Goal: Communication & Community: Participate in discussion

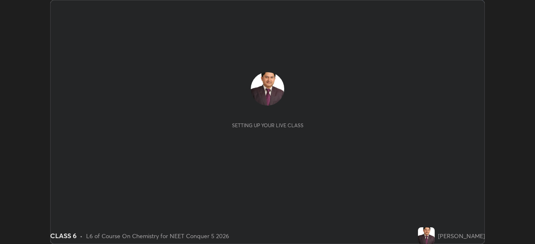
scroll to position [244, 535]
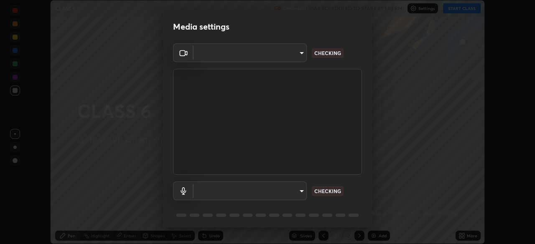
type input "8428e2be8a3e3f13974341e33778a08111258fb38798500ded61d344a6a8a77e"
type input "communications"
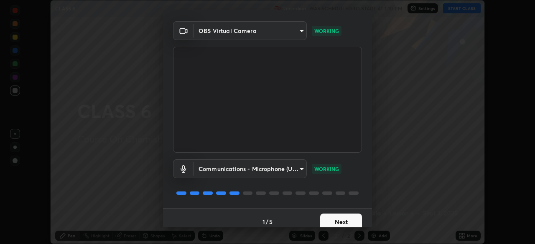
scroll to position [30, 0]
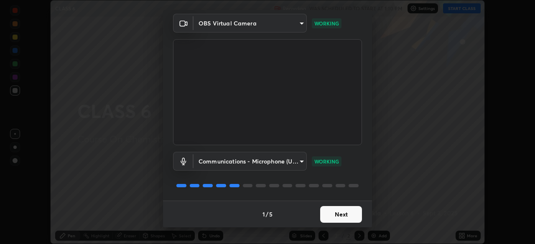
click at [338, 215] on button "Next" at bounding box center [341, 214] width 42 height 17
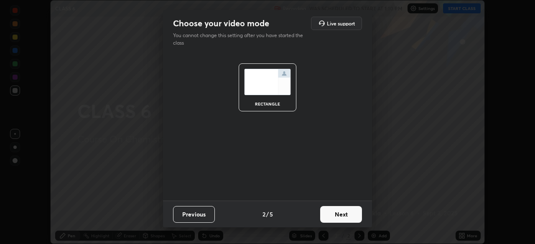
scroll to position [0, 0]
click at [337, 215] on button "Next" at bounding box center [341, 214] width 42 height 17
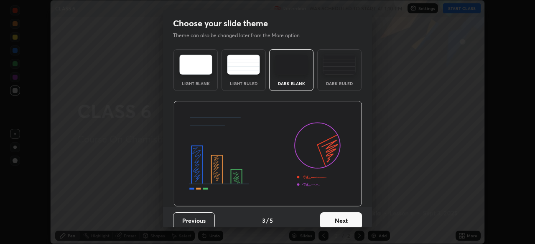
click at [336, 220] on button "Next" at bounding box center [341, 221] width 42 height 17
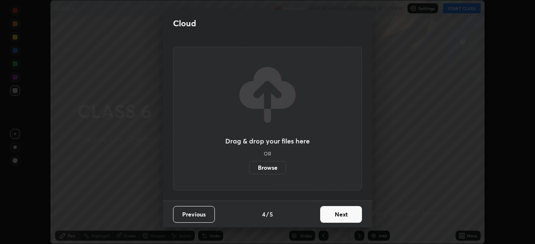
click at [343, 215] on button "Next" at bounding box center [341, 214] width 42 height 17
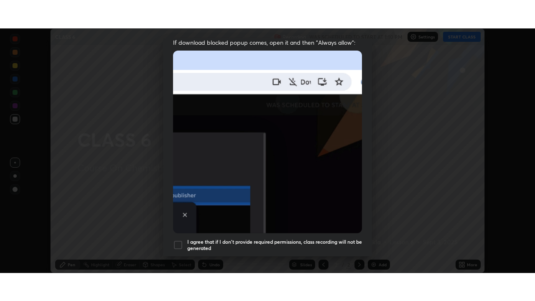
scroll to position [200, 0]
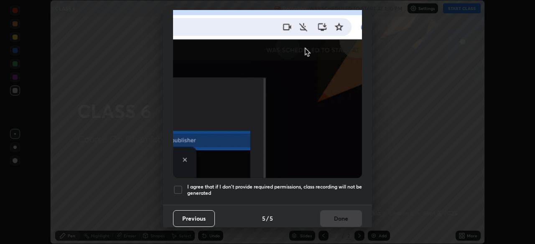
click at [180, 186] on div at bounding box center [178, 190] width 10 height 10
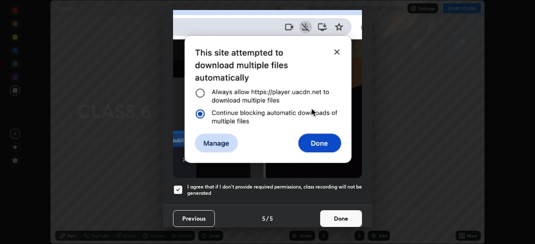
click at [335, 214] on button "Done" at bounding box center [341, 219] width 42 height 17
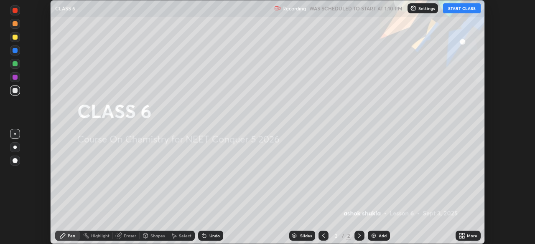
click at [460, 234] on icon at bounding box center [460, 235] width 2 height 2
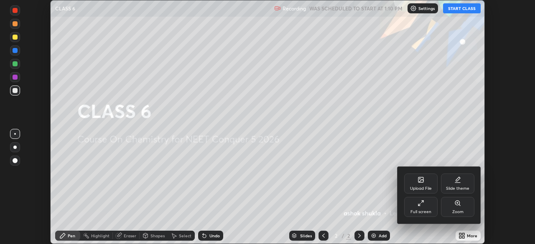
click at [421, 205] on icon at bounding box center [420, 203] width 7 height 7
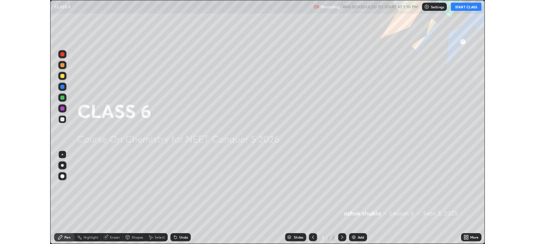
scroll to position [301, 535]
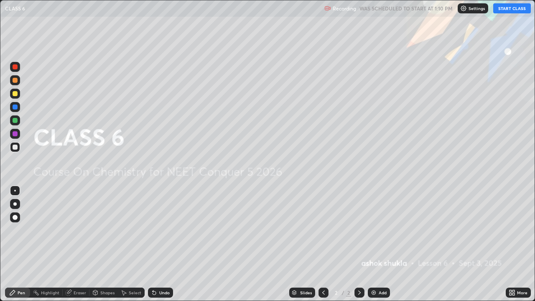
click at [501, 8] on button "START CLASS" at bounding box center [512, 8] width 38 height 10
click at [372, 244] on img at bounding box center [373, 292] width 7 height 7
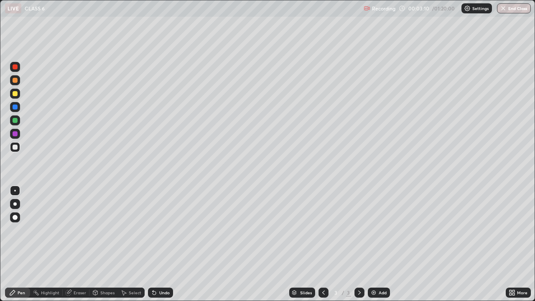
click at [15, 81] on div at bounding box center [15, 80] width 5 height 5
click at [371, 244] on img at bounding box center [373, 292] width 7 height 7
click at [77, 244] on div "Eraser" at bounding box center [80, 292] width 13 height 4
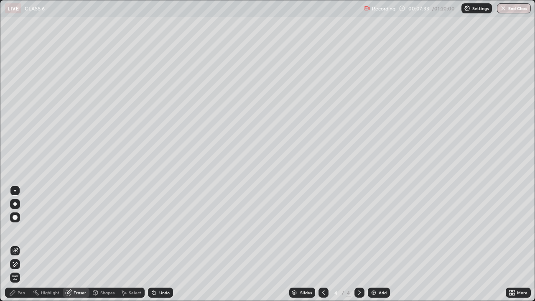
click at [21, 244] on div "Pen" at bounding box center [22, 292] width 8 height 4
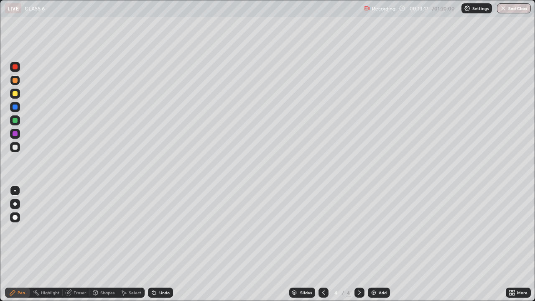
click at [371, 244] on img at bounding box center [373, 292] width 7 height 7
click at [323, 244] on icon at bounding box center [323, 292] width 7 height 7
click at [358, 244] on icon at bounding box center [359, 292] width 7 height 7
click at [322, 244] on icon at bounding box center [323, 292] width 7 height 7
click at [372, 244] on img at bounding box center [373, 292] width 7 height 7
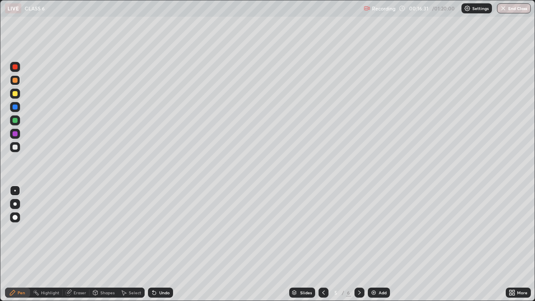
click at [323, 244] on icon at bounding box center [323, 292] width 7 height 7
click at [356, 244] on icon at bounding box center [359, 292] width 7 height 7
click at [128, 208] on p "Undo" at bounding box center [133, 209] width 13 height 7
click at [76, 244] on div "Eraser" at bounding box center [80, 292] width 13 height 4
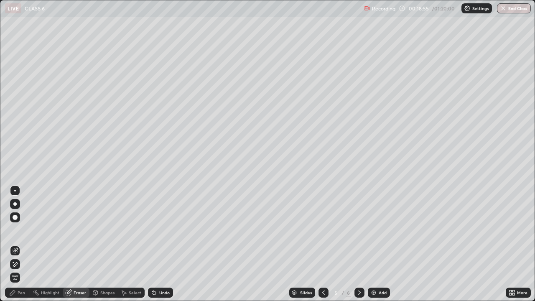
click at [22, 244] on div "Pen" at bounding box center [17, 292] width 25 height 10
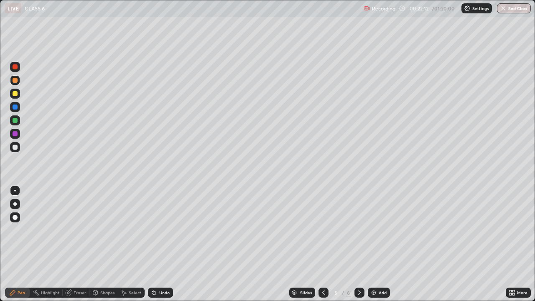
click at [371, 244] on img at bounding box center [373, 292] width 7 height 7
click at [372, 244] on img at bounding box center [373, 292] width 7 height 7
click at [373, 244] on img at bounding box center [373, 292] width 7 height 7
click at [372, 244] on img at bounding box center [373, 292] width 7 height 7
click at [74, 244] on div "Eraser" at bounding box center [80, 292] width 13 height 4
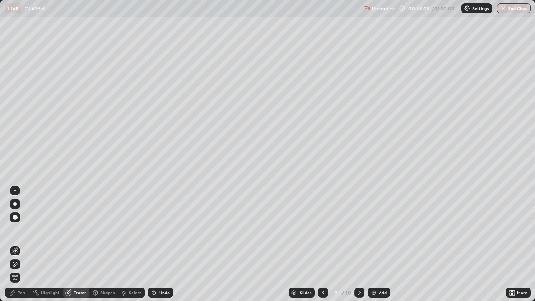
click at [76, 244] on div "Eraser" at bounding box center [80, 292] width 13 height 4
click at [21, 244] on div "Pen" at bounding box center [22, 292] width 8 height 4
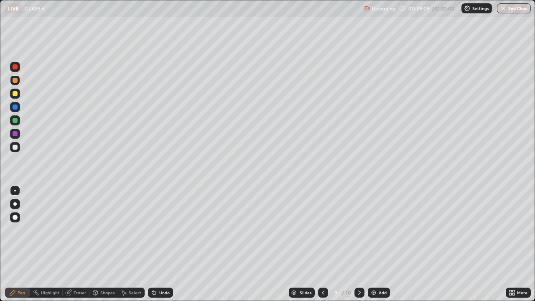
click at [15, 122] on div at bounding box center [15, 120] width 5 height 5
click at [371, 244] on img at bounding box center [373, 292] width 7 height 7
click at [76, 244] on div "Eraser" at bounding box center [80, 292] width 13 height 4
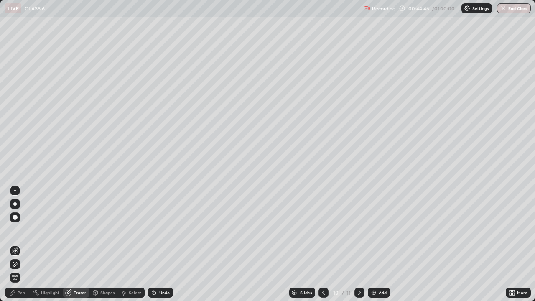
click at [79, 244] on div "Eraser" at bounding box center [80, 292] width 13 height 4
click at [70, 244] on icon at bounding box center [69, 292] width 5 height 4
click at [69, 244] on icon at bounding box center [68, 292] width 7 height 7
click at [19, 244] on div "Pen" at bounding box center [22, 292] width 8 height 4
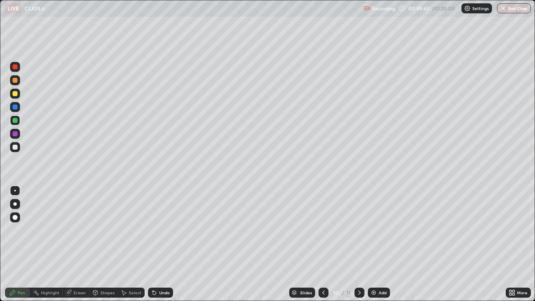
click at [370, 244] on img at bounding box center [373, 292] width 7 height 7
click at [372, 244] on img at bounding box center [373, 292] width 7 height 7
click at [80, 244] on div "Eraser" at bounding box center [80, 292] width 13 height 4
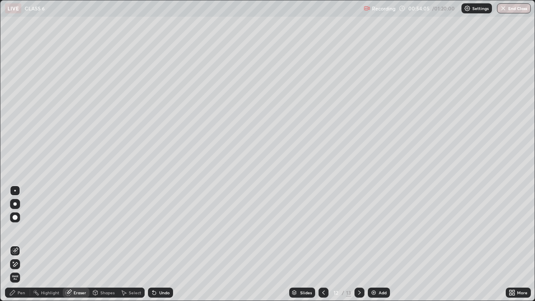
click at [23, 244] on div "Pen" at bounding box center [22, 292] width 8 height 4
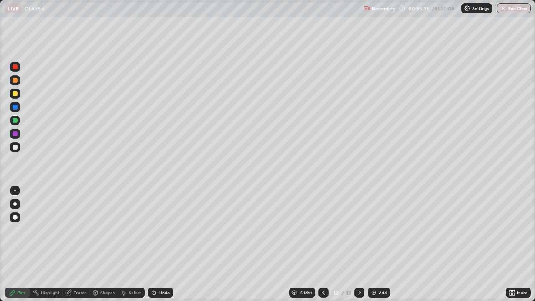
click at [73, 244] on div "Eraser" at bounding box center [76, 292] width 27 height 10
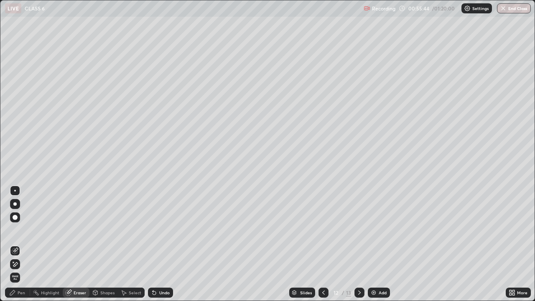
click at [20, 244] on div "Pen" at bounding box center [22, 292] width 8 height 4
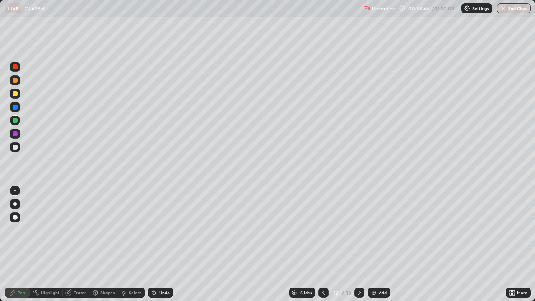
click at [372, 244] on img at bounding box center [373, 292] width 7 height 7
click at [15, 135] on div at bounding box center [15, 133] width 5 height 5
click at [16, 147] on div at bounding box center [15, 147] width 5 height 5
click at [77, 244] on div "Eraser" at bounding box center [80, 292] width 13 height 4
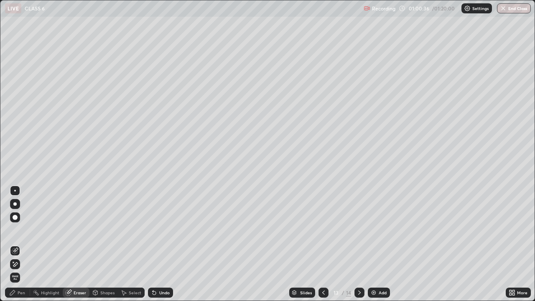
click at [25, 244] on div "Pen" at bounding box center [22, 292] width 8 height 4
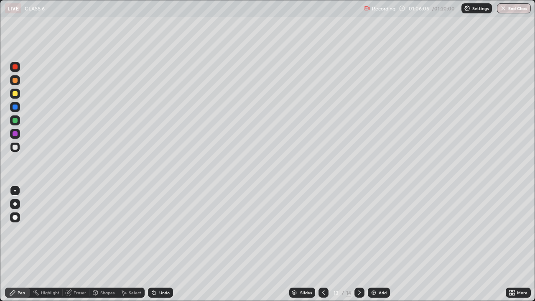
click at [371, 244] on img at bounding box center [373, 292] width 7 height 7
click at [15, 134] on div at bounding box center [15, 133] width 5 height 5
click at [16, 94] on div at bounding box center [15, 93] width 5 height 5
click at [16, 68] on div at bounding box center [15, 66] width 5 height 5
click at [21, 117] on div at bounding box center [14, 120] width 13 height 13
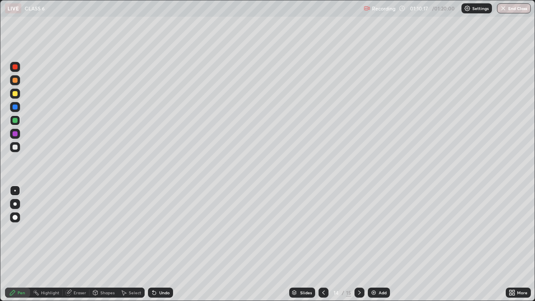
click at [15, 81] on div at bounding box center [15, 80] width 5 height 5
click at [74, 244] on div "Eraser" at bounding box center [80, 292] width 13 height 4
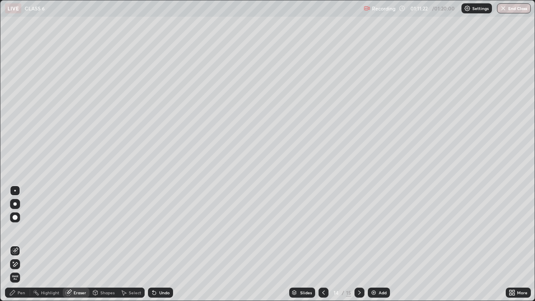
click at [22, 244] on div "Pen" at bounding box center [22, 292] width 8 height 4
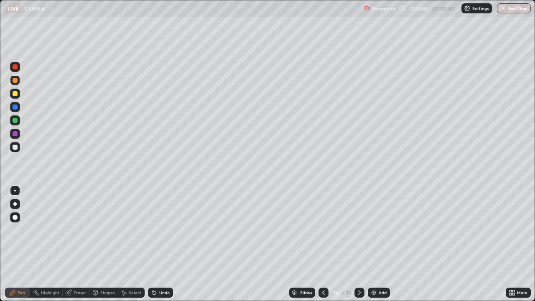
click at [17, 147] on div at bounding box center [15, 147] width 5 height 5
click at [473, 244] on div "Slides 14 / 15 Add" at bounding box center [339, 292] width 333 height 17
click at [502, 10] on img "button" at bounding box center [503, 8] width 7 height 7
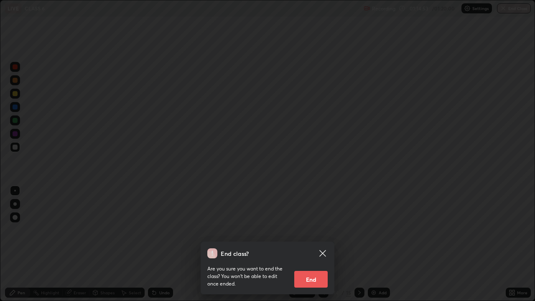
click at [316, 244] on button "End" at bounding box center [310, 279] width 33 height 17
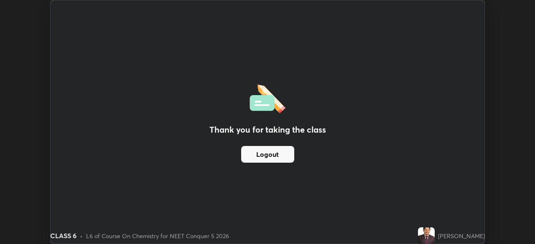
scroll to position [41537, 41246]
